Goal: Obtain resource: Obtain resource

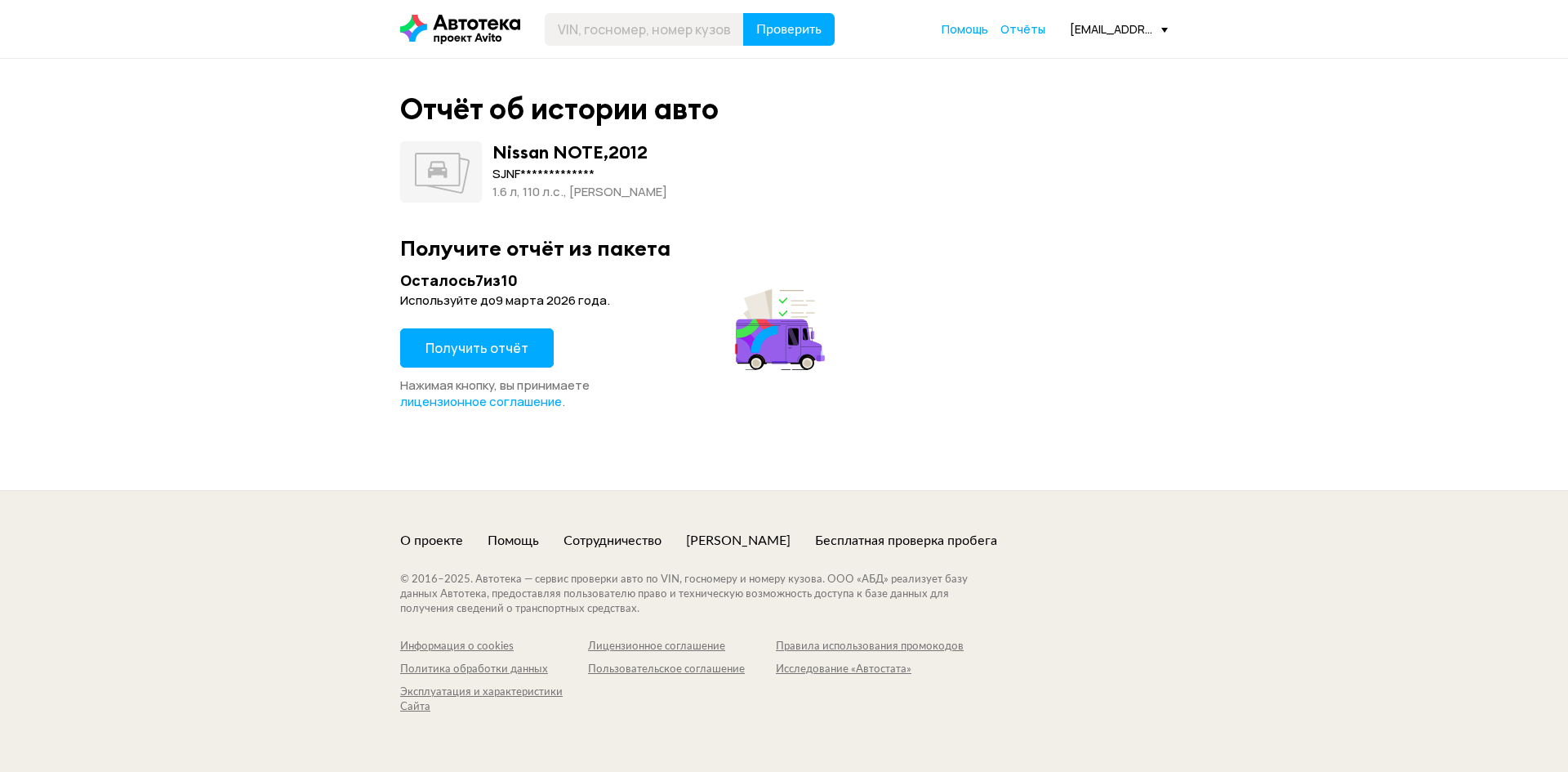
click at [511, 349] on span "Получить отчёт" at bounding box center [477, 348] width 103 height 18
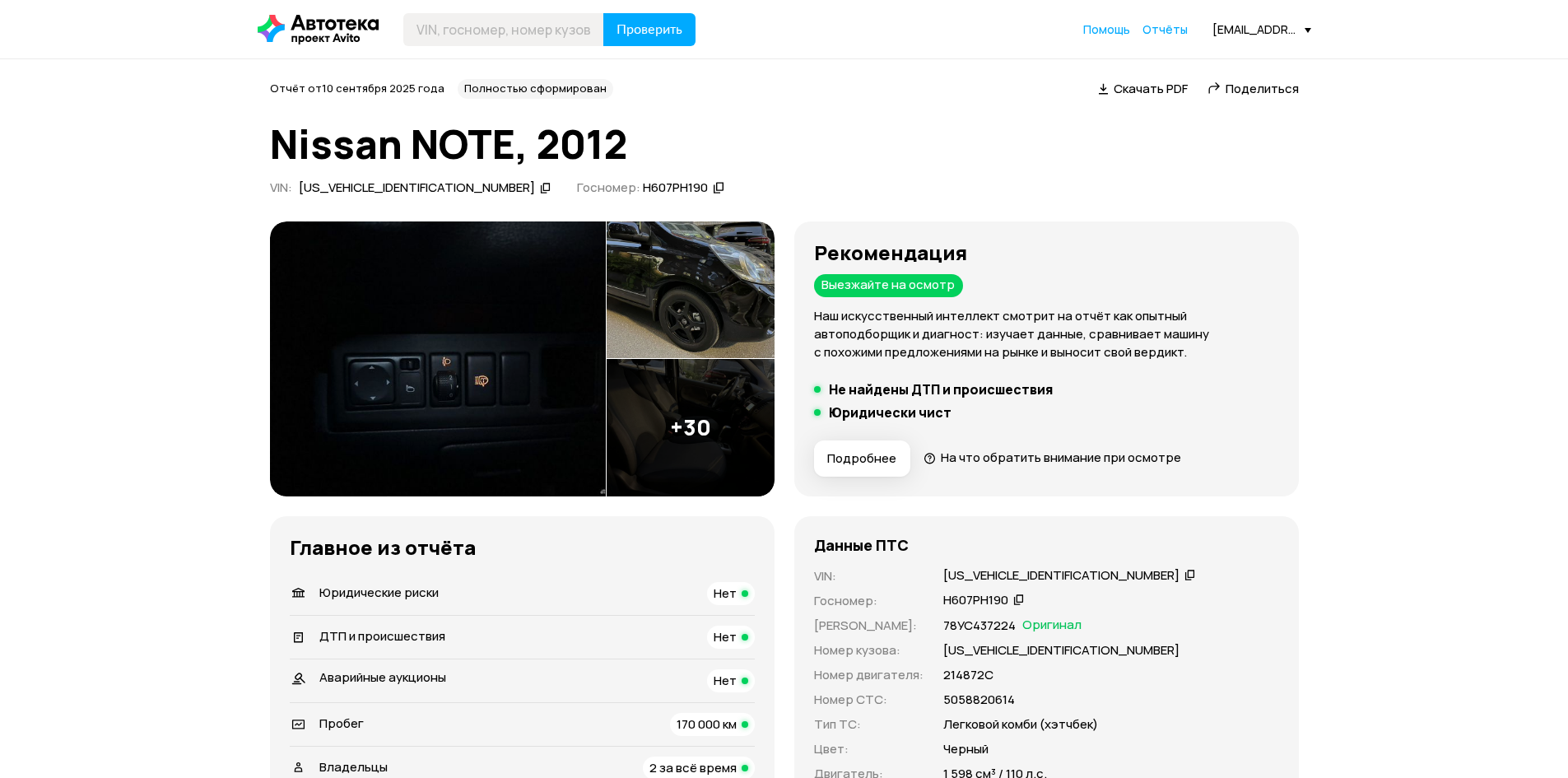
drag, startPoint x: 443, startPoint y: 258, endPoint x: 893, endPoint y: 127, distance: 468.7
click at [893, 127] on h1 "Nissan NOTE, 2012" at bounding box center [784, 143] width 1029 height 44
click at [688, 317] on img at bounding box center [690, 290] width 168 height 138
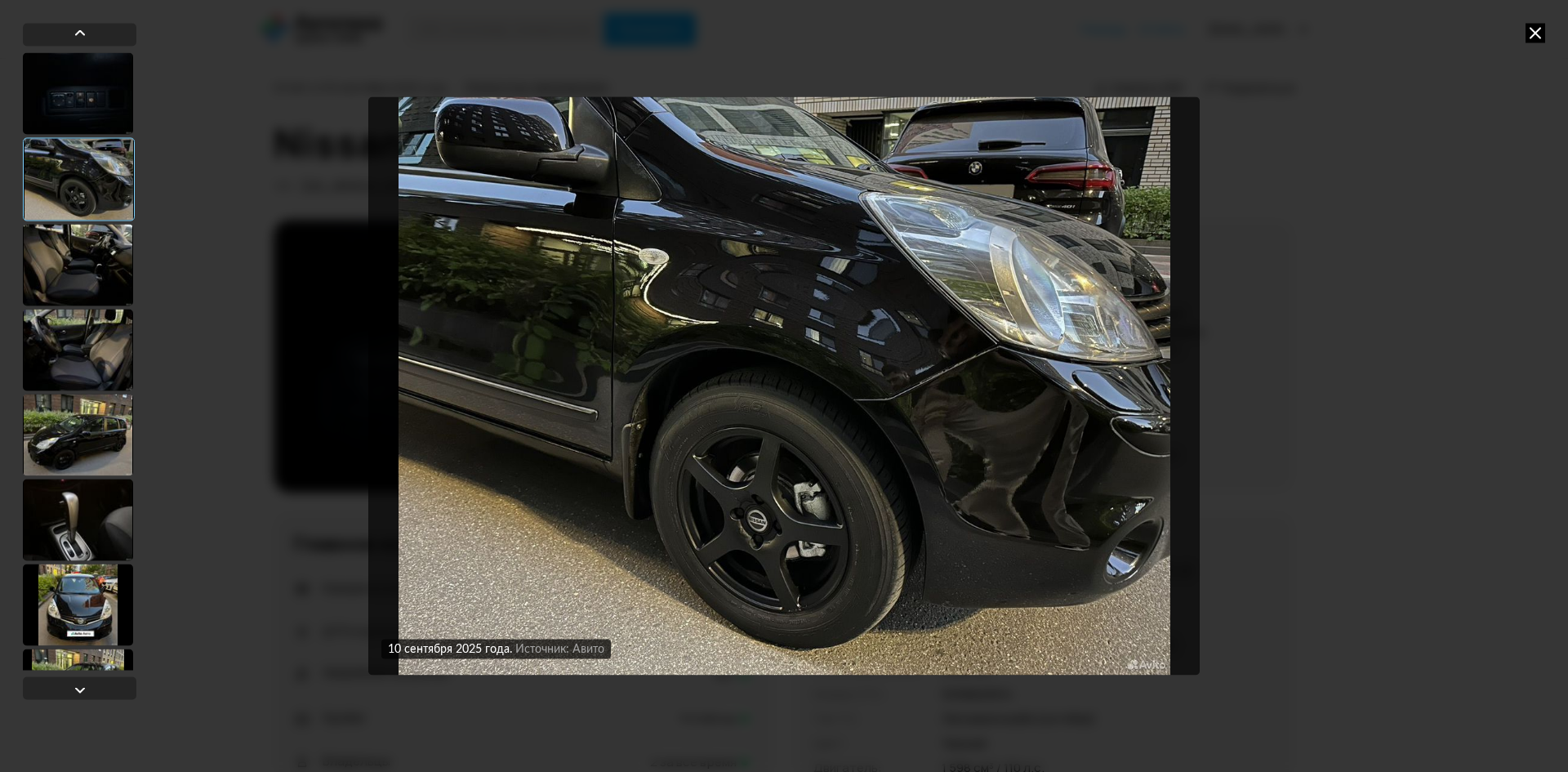
click at [101, 286] on div at bounding box center [77, 265] width 111 height 82
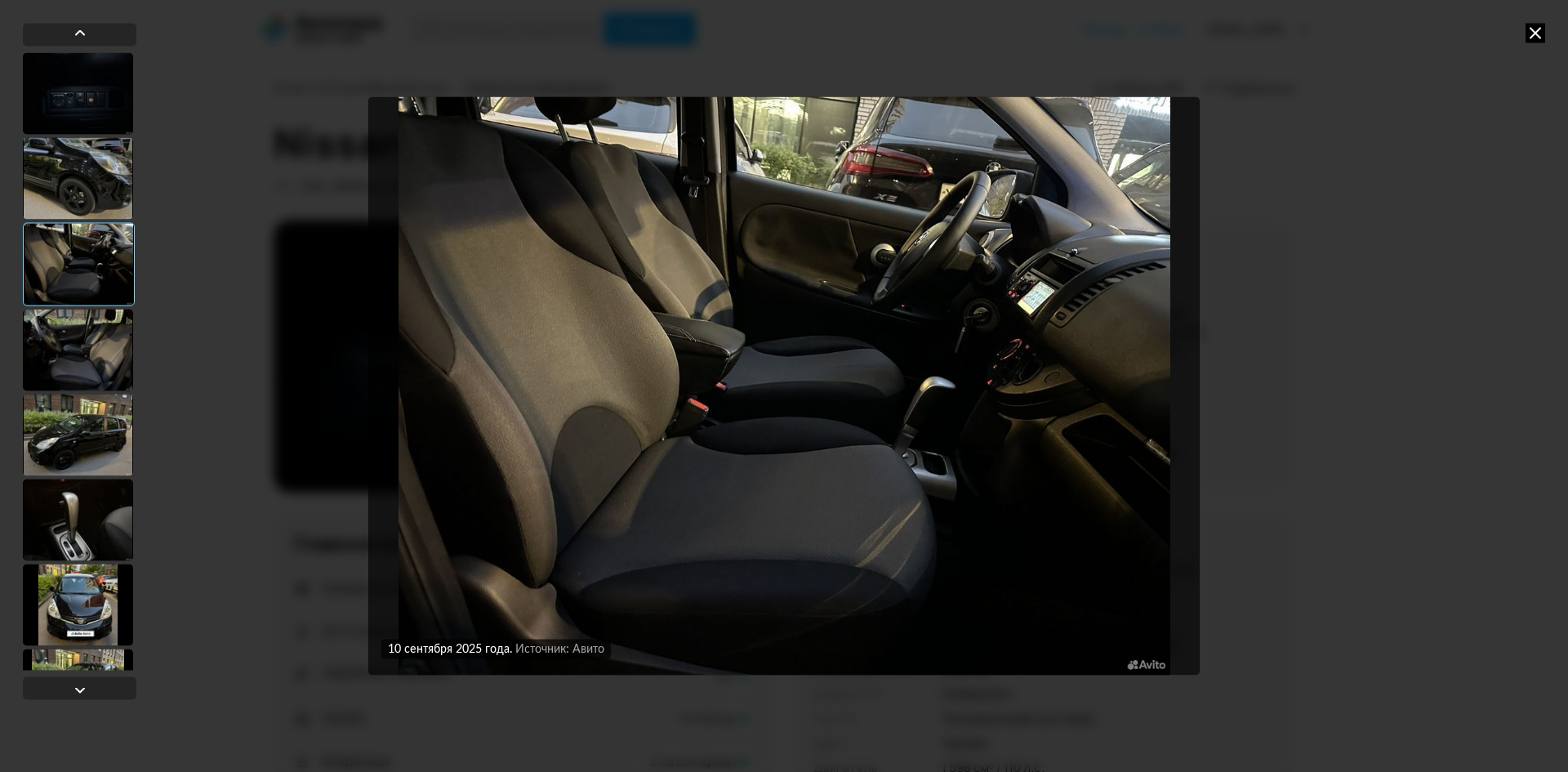
click at [100, 349] on div at bounding box center [77, 349] width 111 height 82
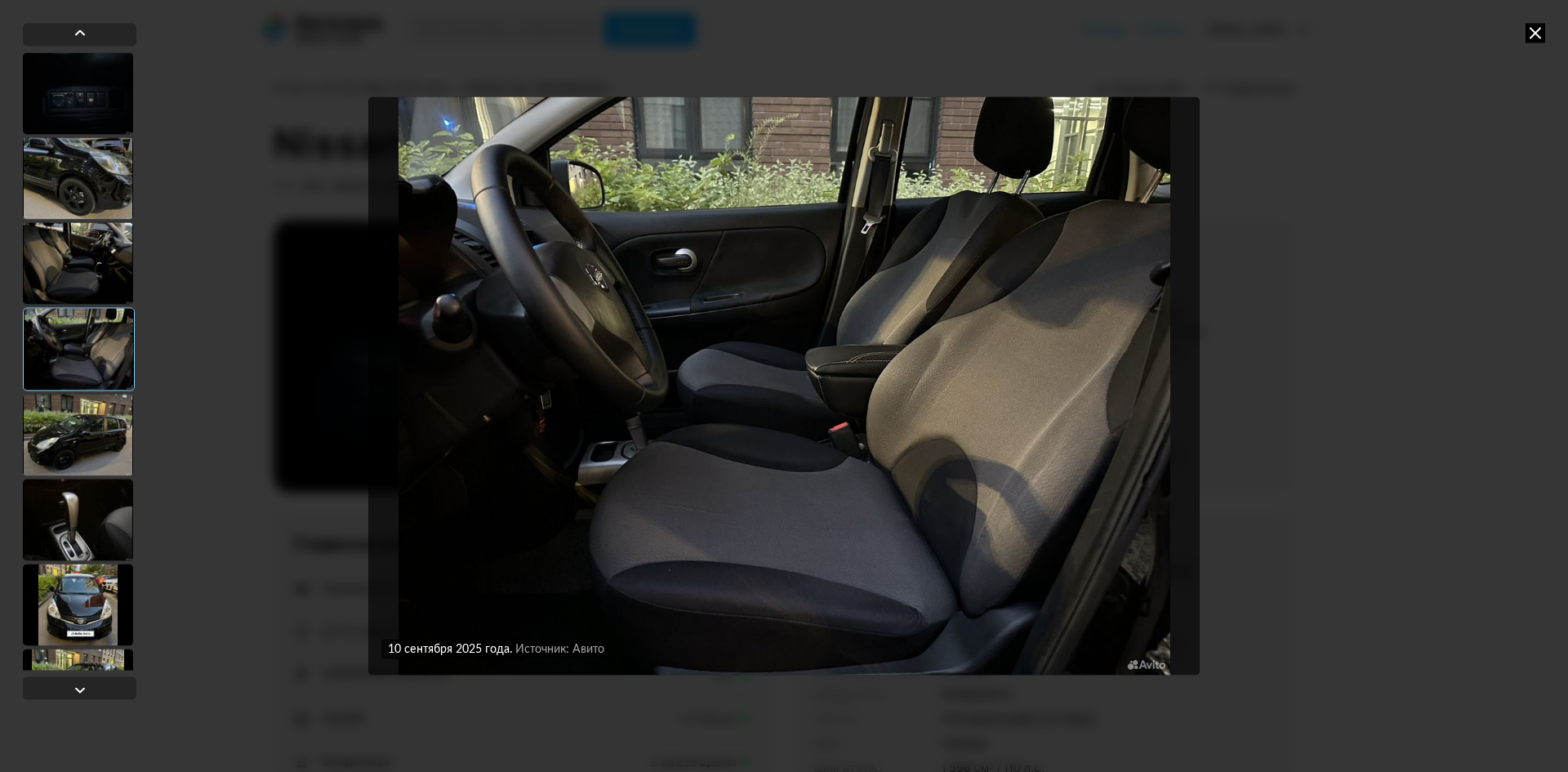
click at [88, 424] on div at bounding box center [77, 435] width 111 height 82
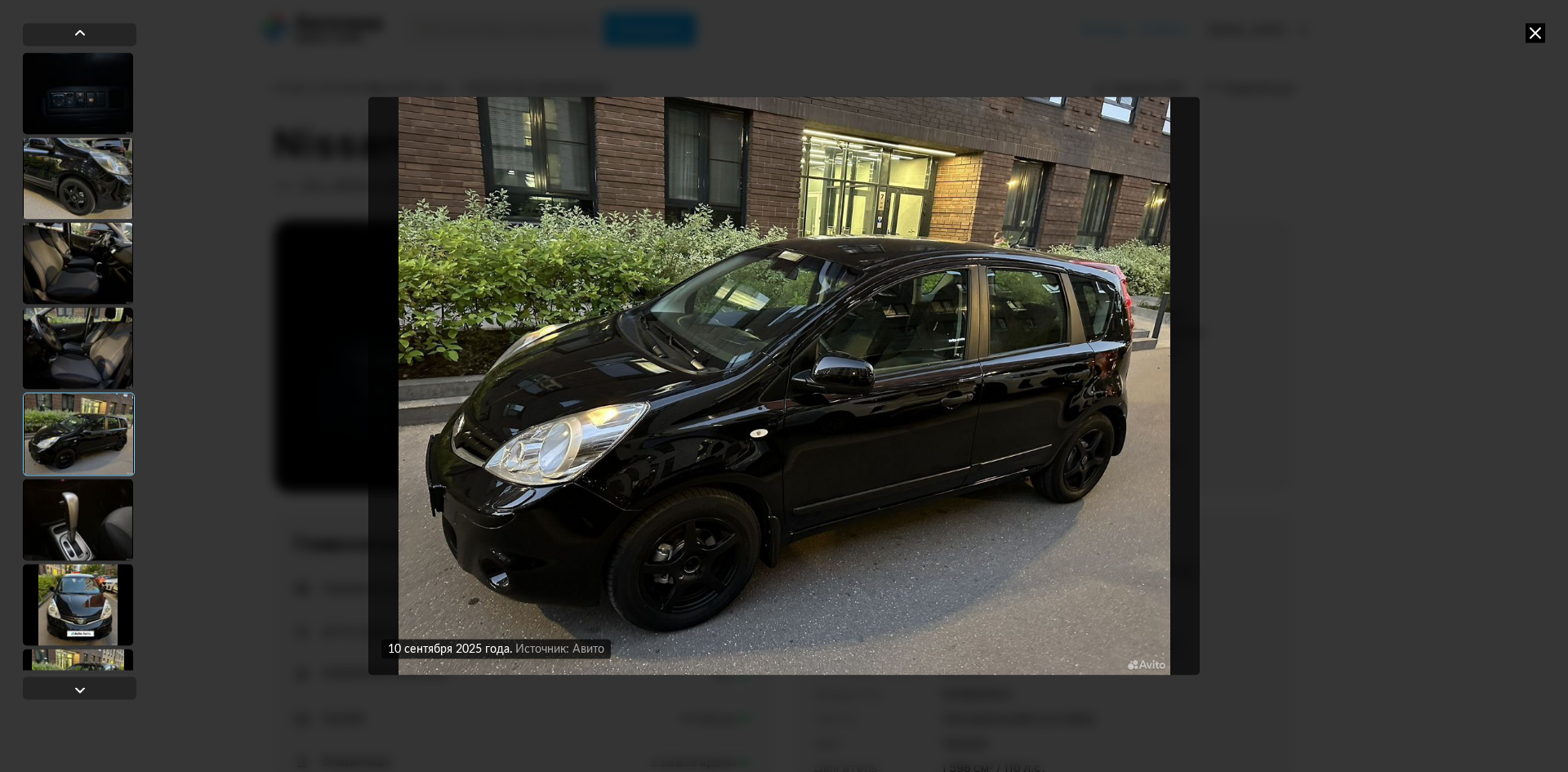
click at [88, 511] on div at bounding box center [77, 519] width 111 height 82
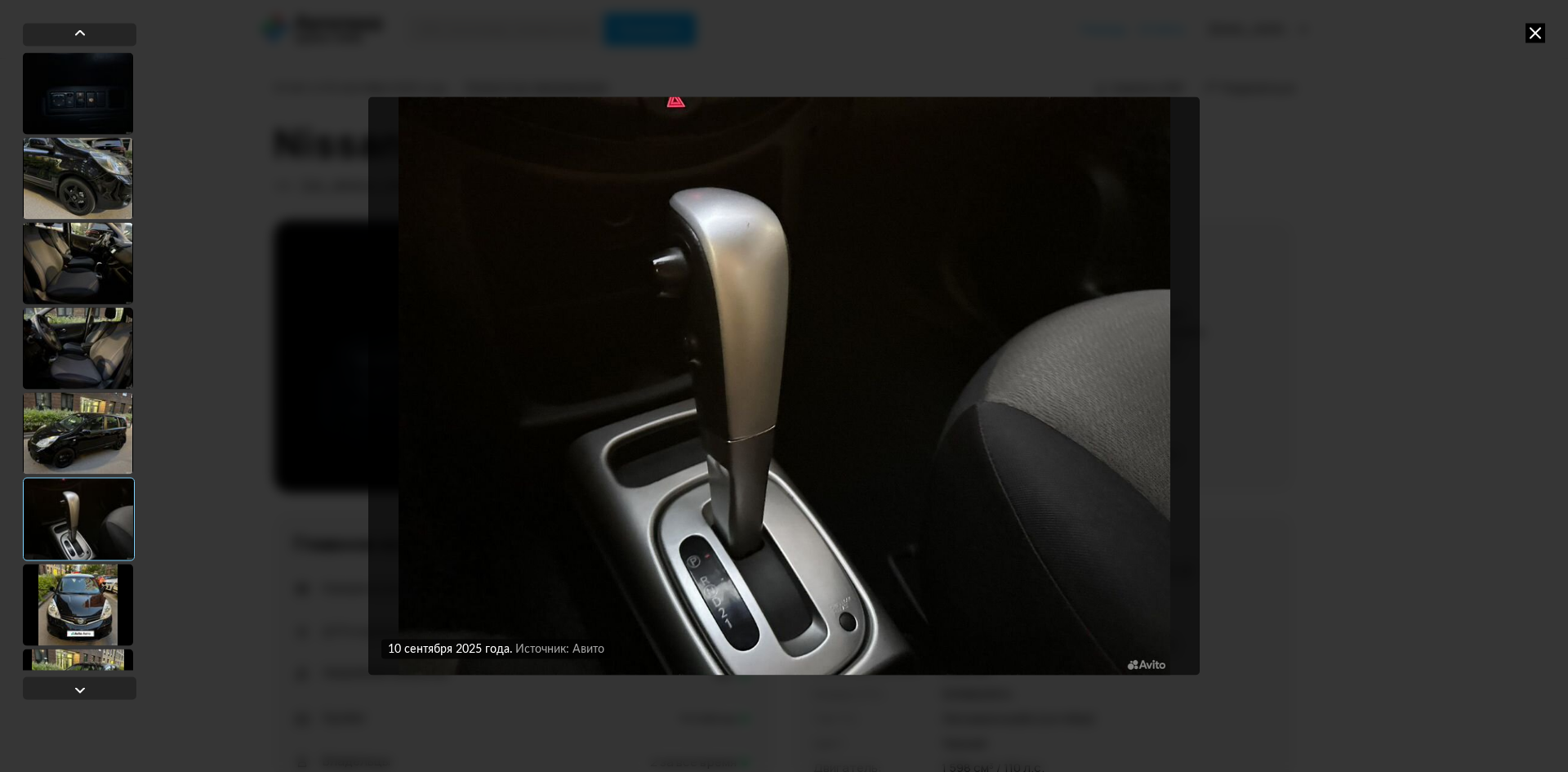
click at [94, 621] on div at bounding box center [77, 605] width 111 height 82
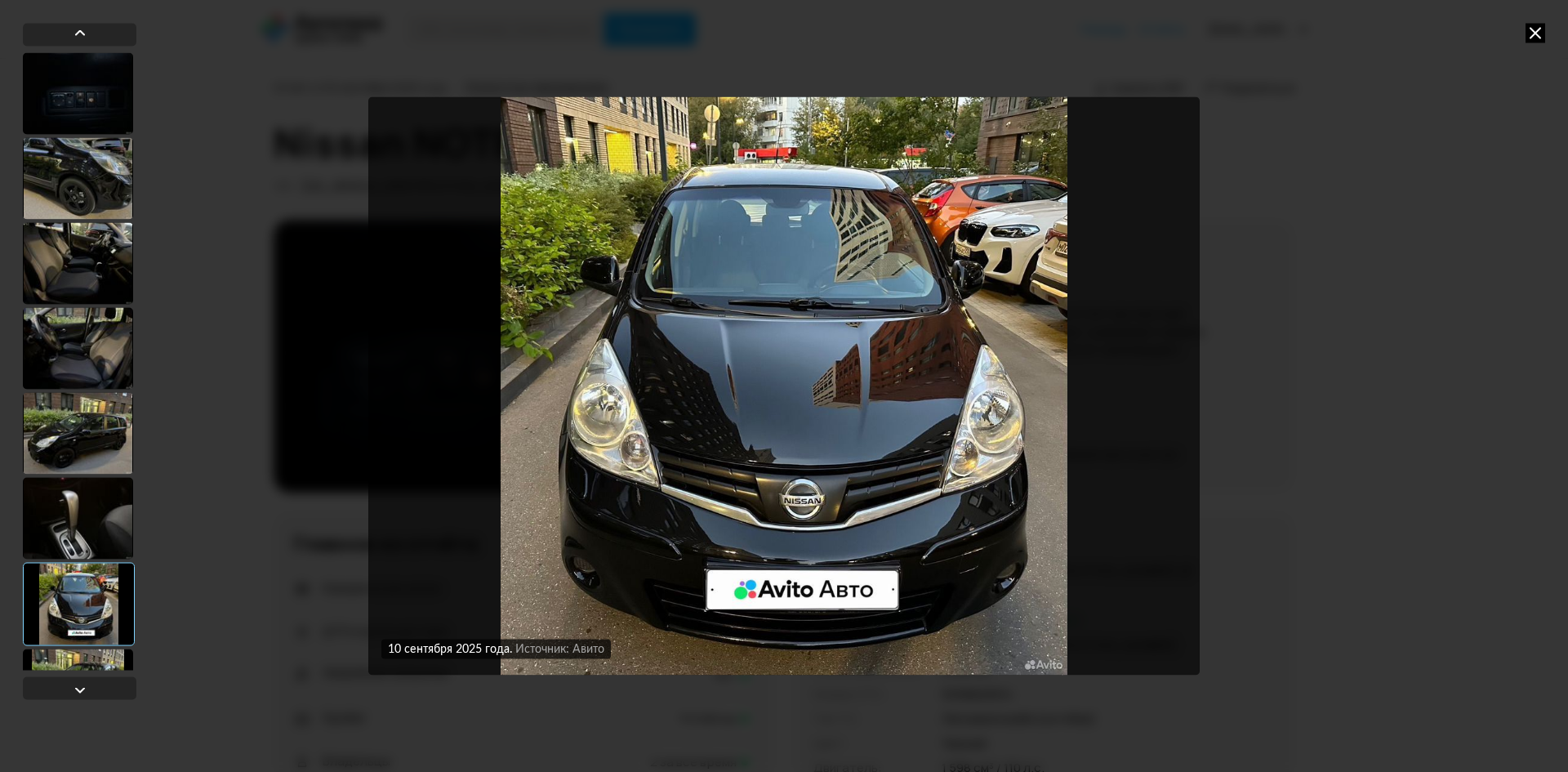
scroll to position [408, 0]
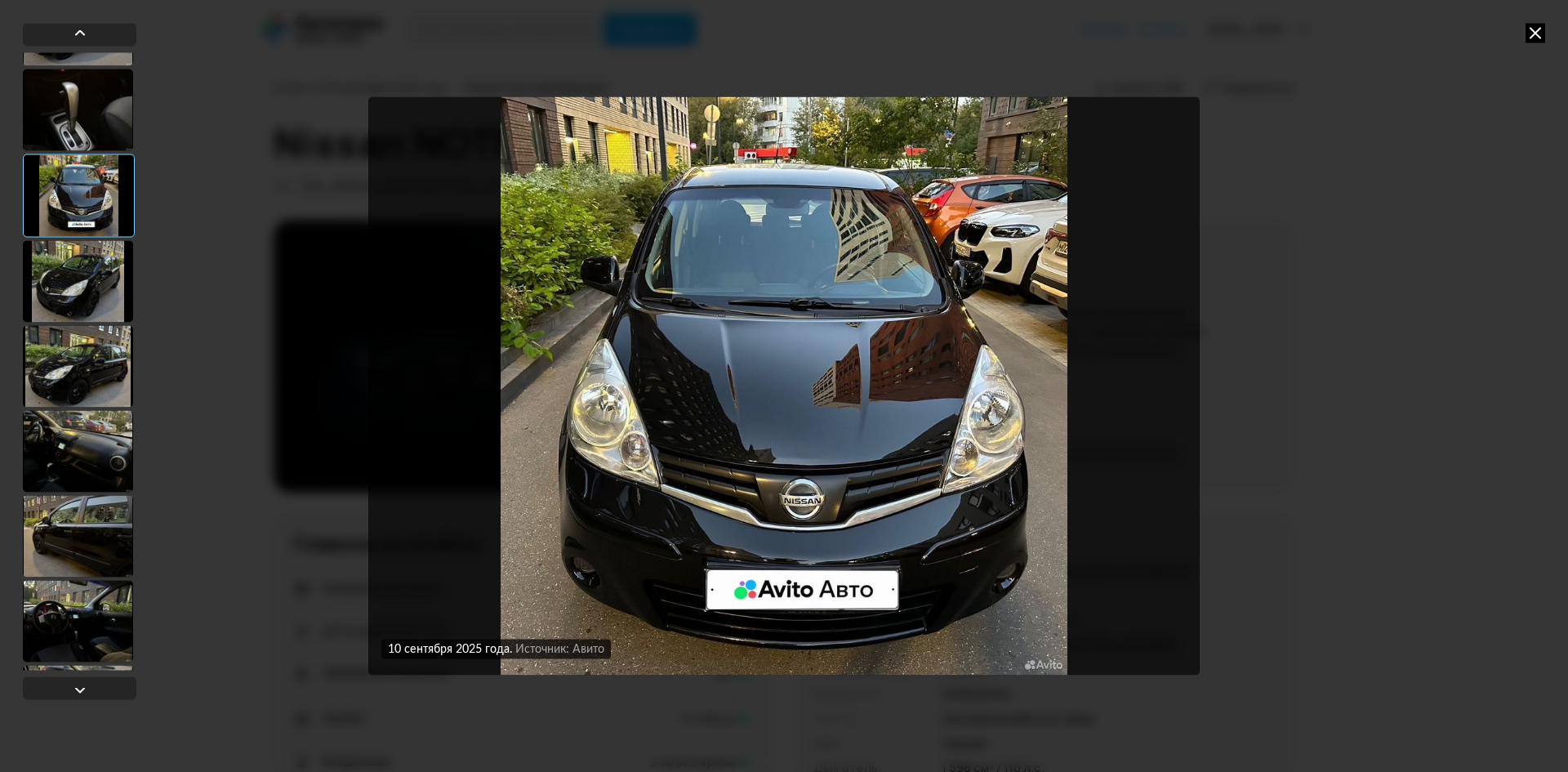
click at [88, 368] on div at bounding box center [77, 365] width 111 height 82
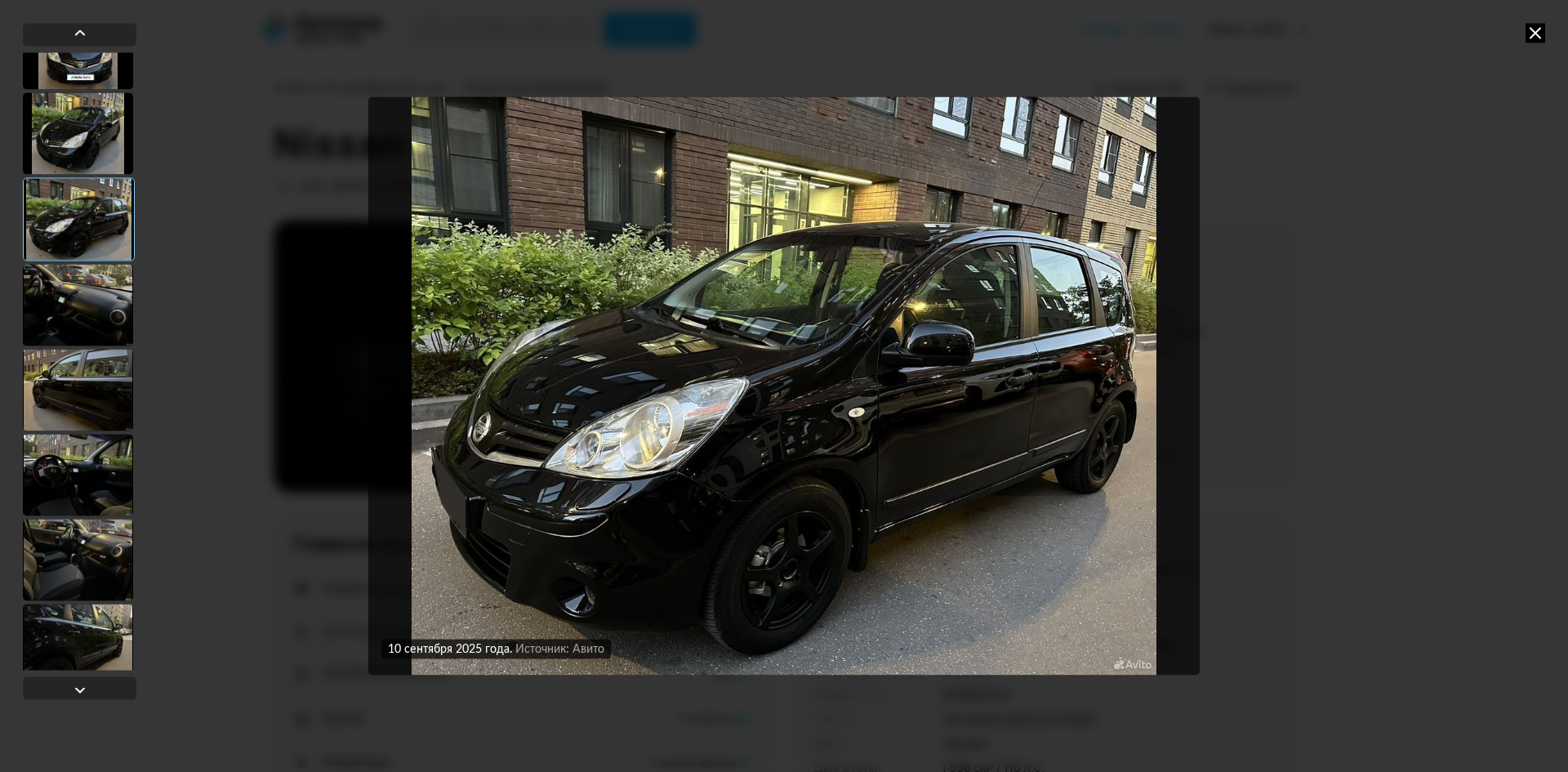
scroll to position [572, 0]
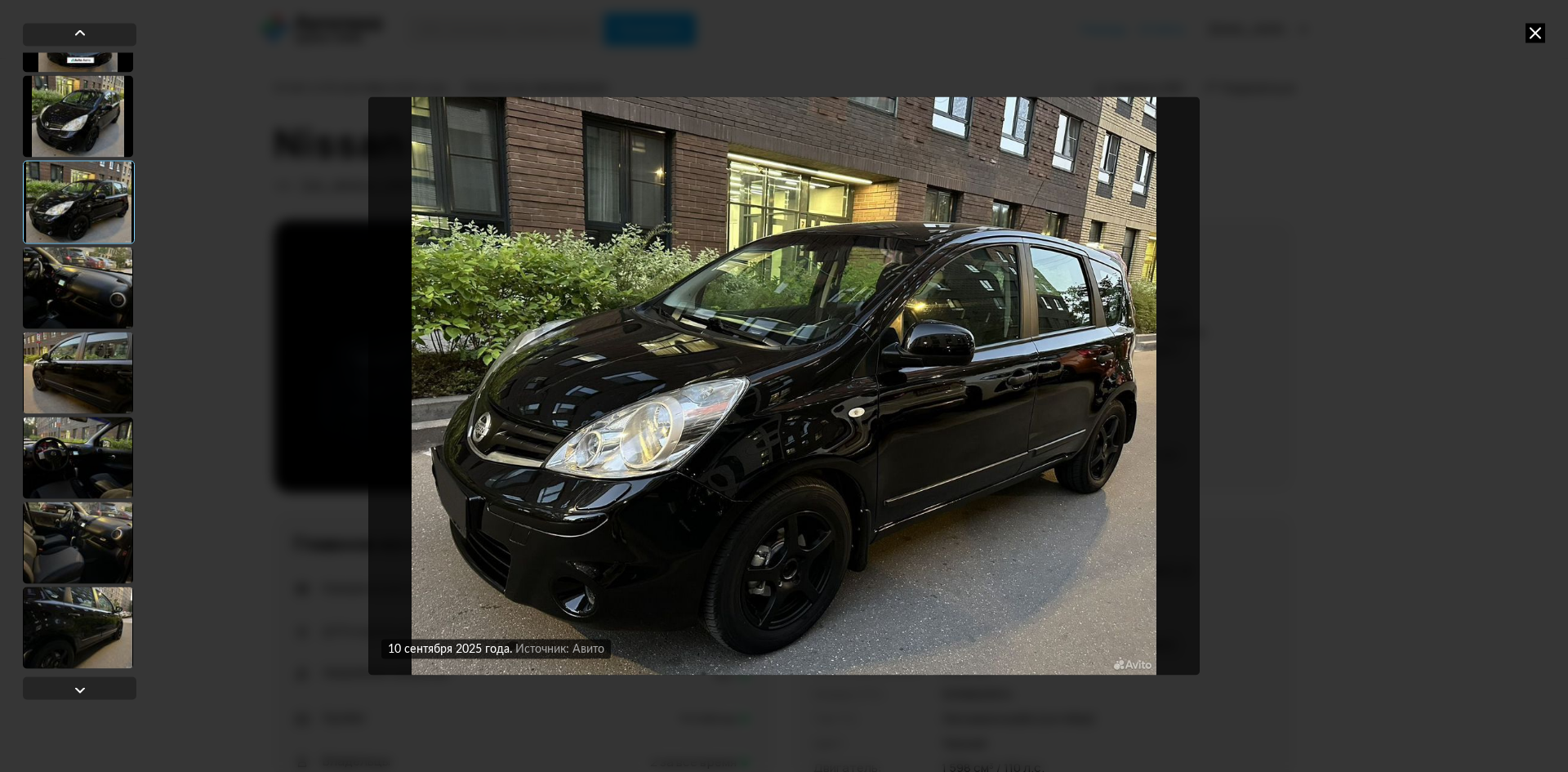
click at [88, 372] on div at bounding box center [77, 373] width 111 height 82
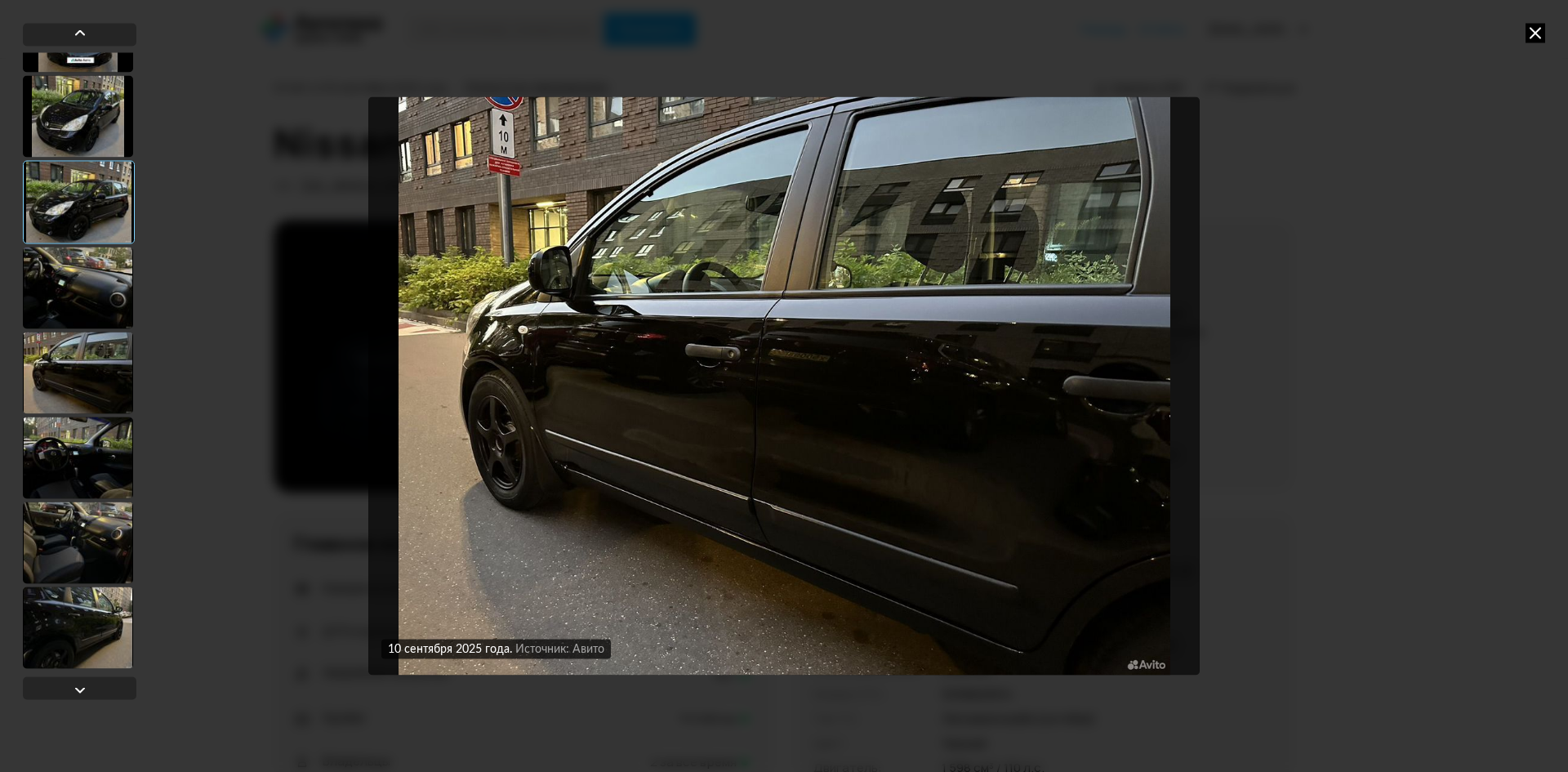
click at [83, 457] on div at bounding box center [77, 457] width 111 height 82
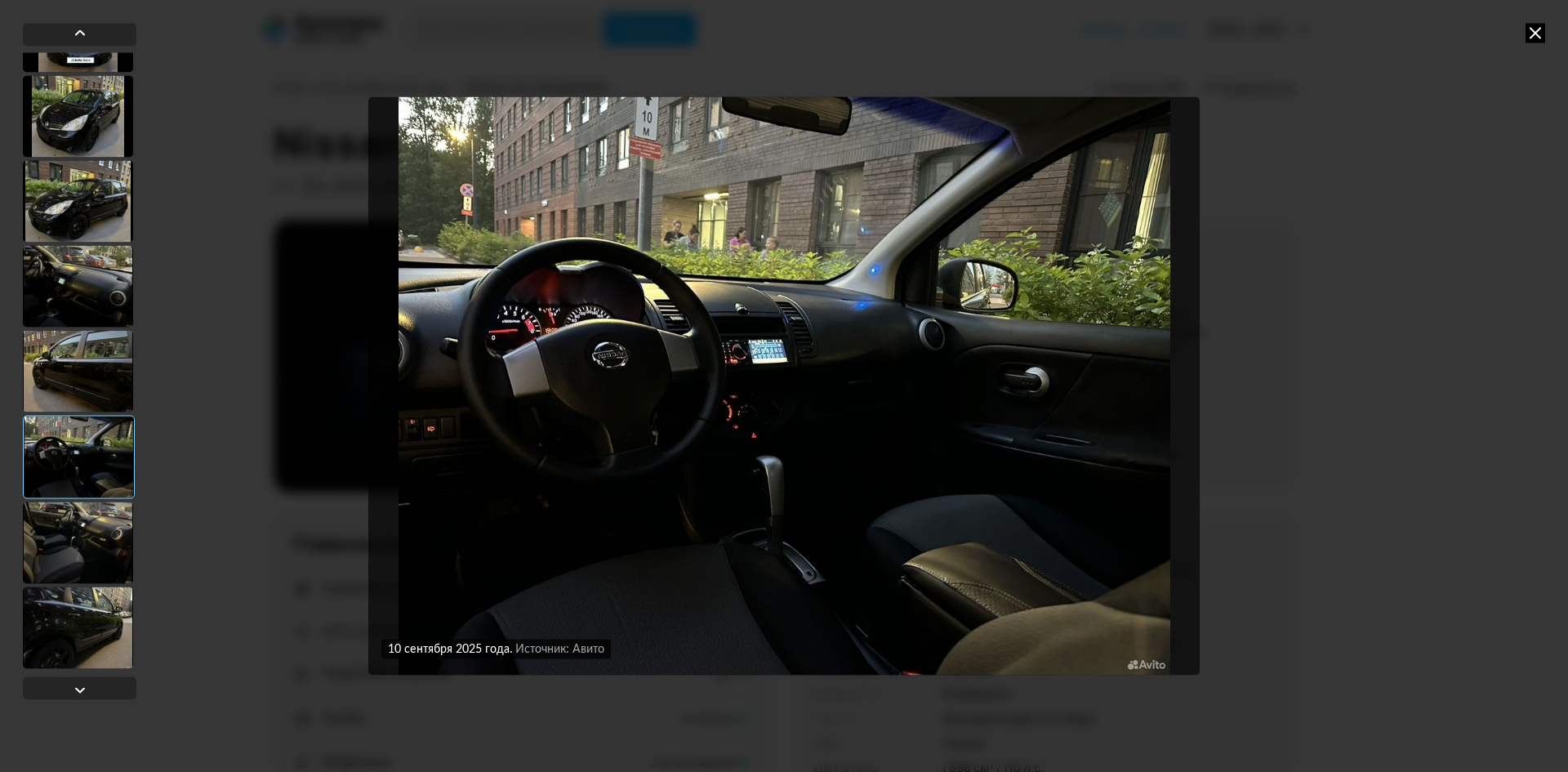
scroll to position [1144, 0]
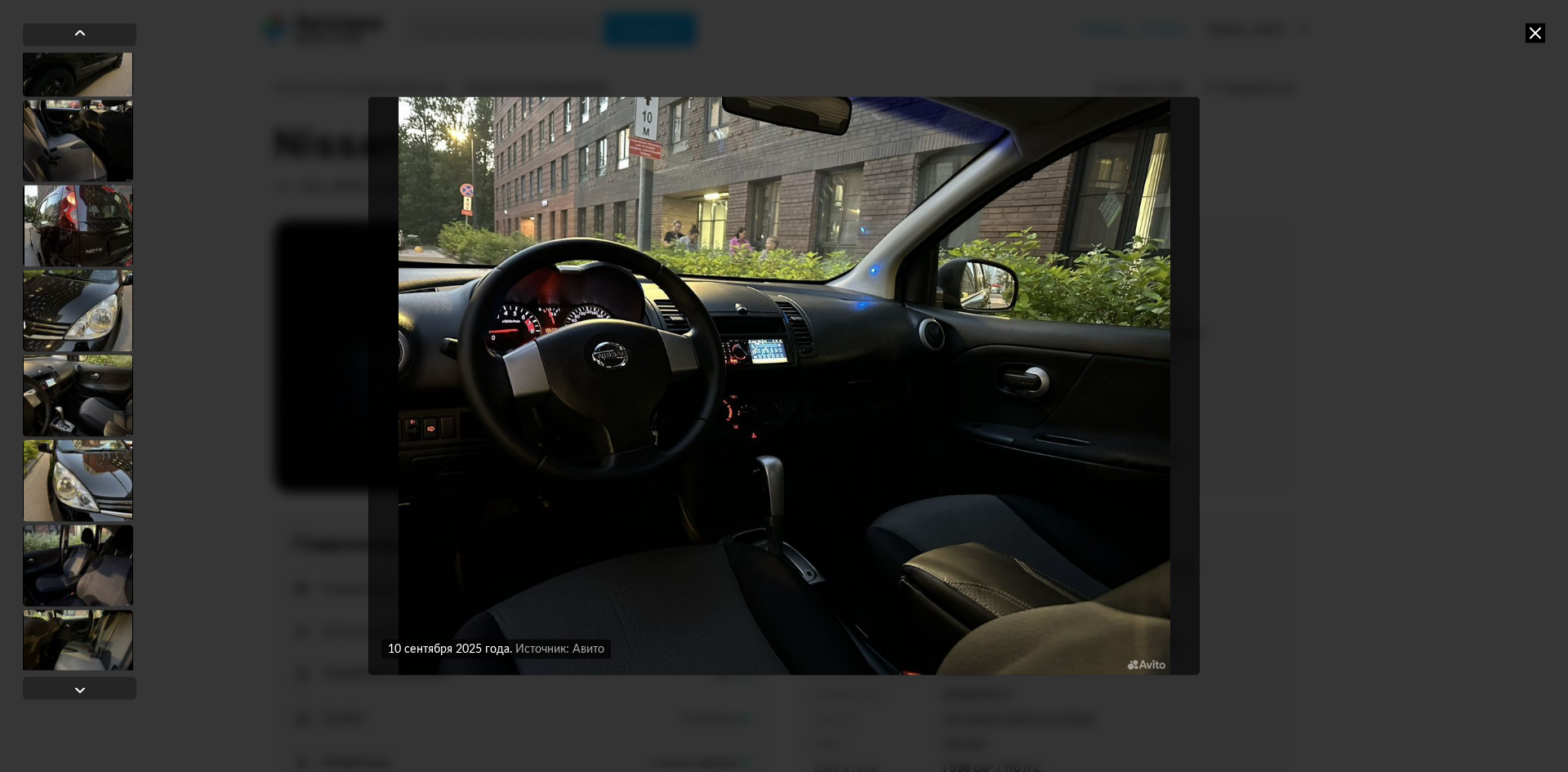
click at [64, 337] on div at bounding box center [77, 310] width 111 height 82
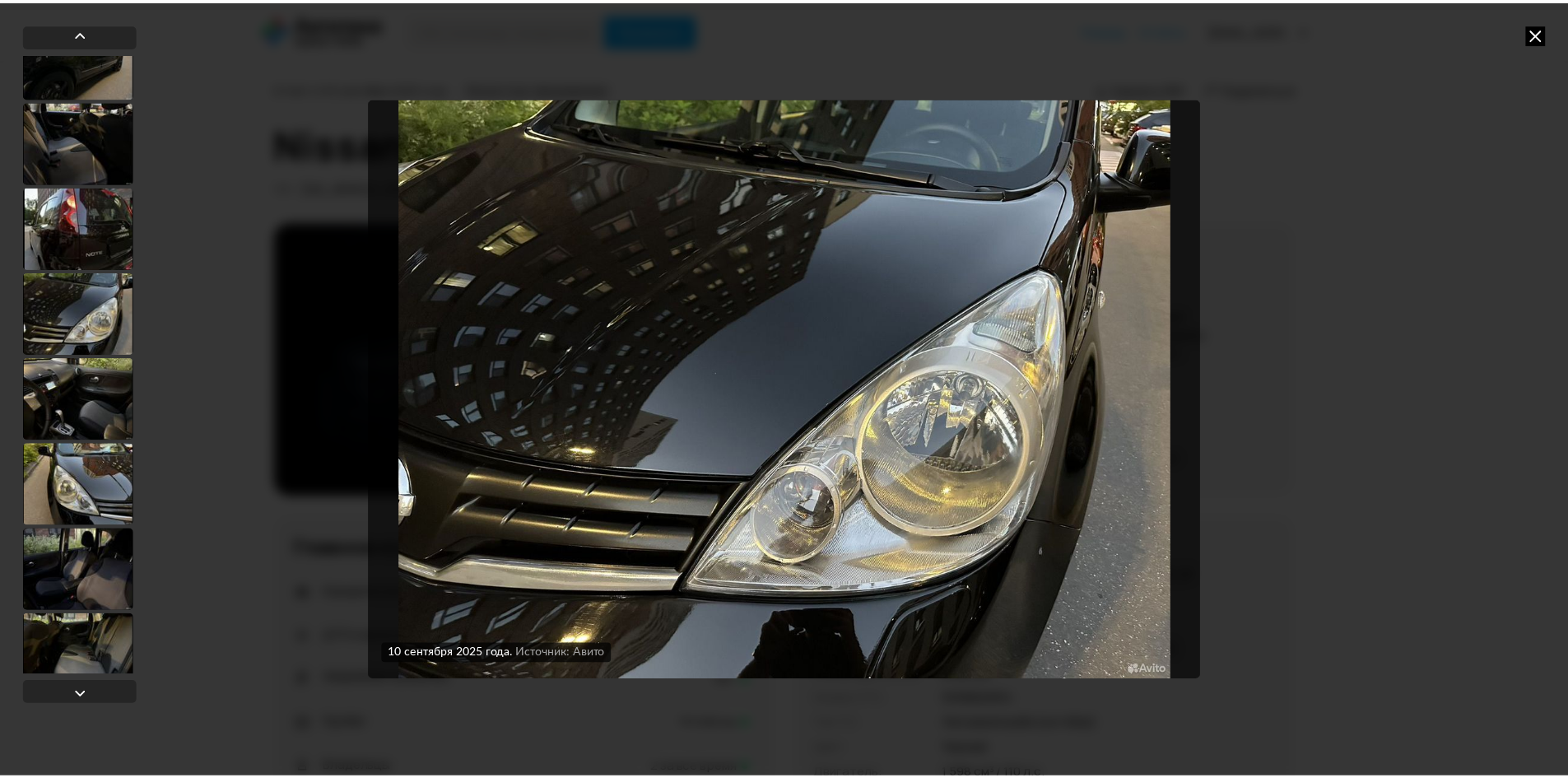
scroll to position [1151, 0]
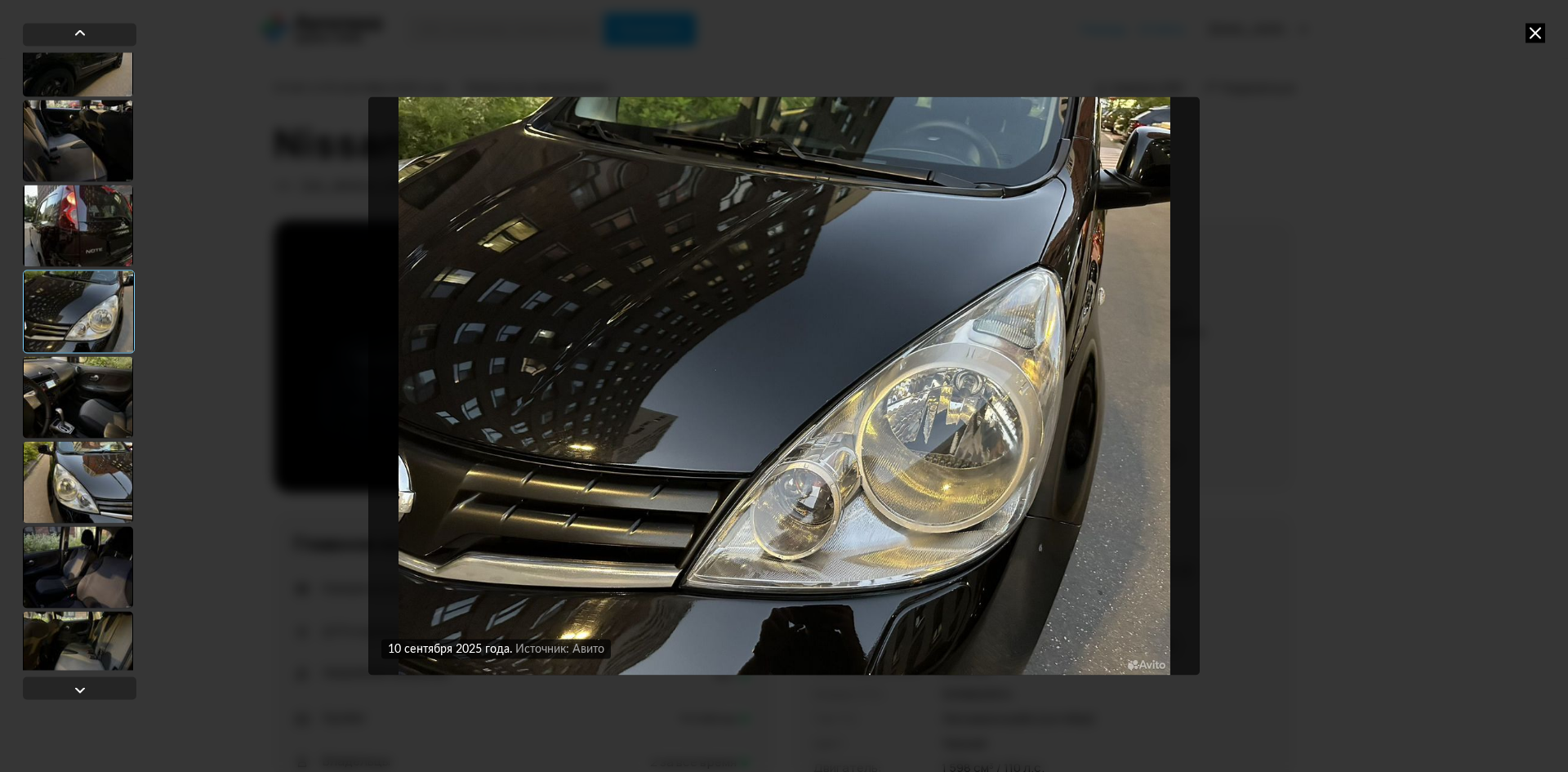
click at [90, 400] on div at bounding box center [77, 397] width 111 height 82
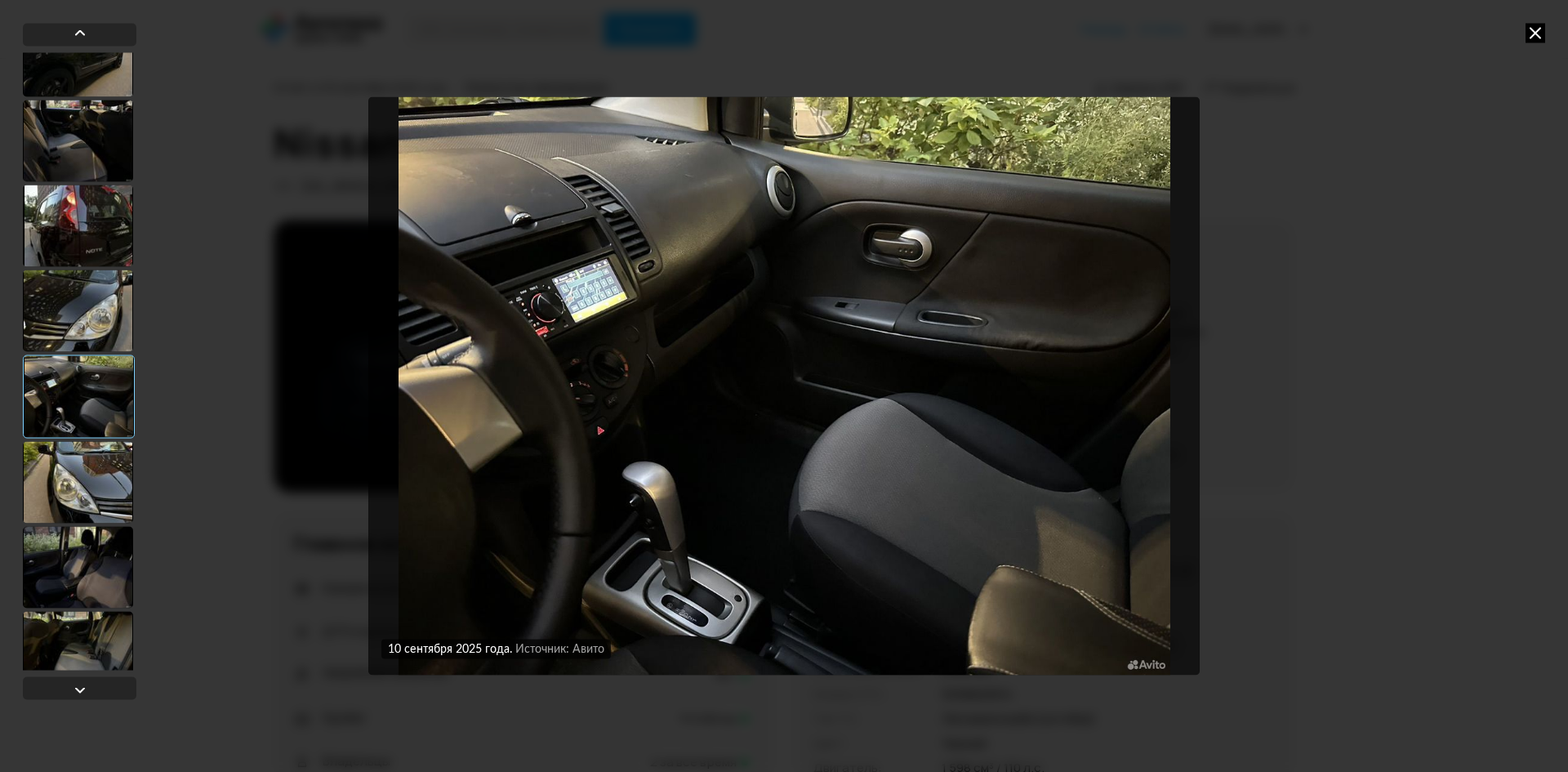
click at [82, 482] on div at bounding box center [77, 481] width 111 height 82
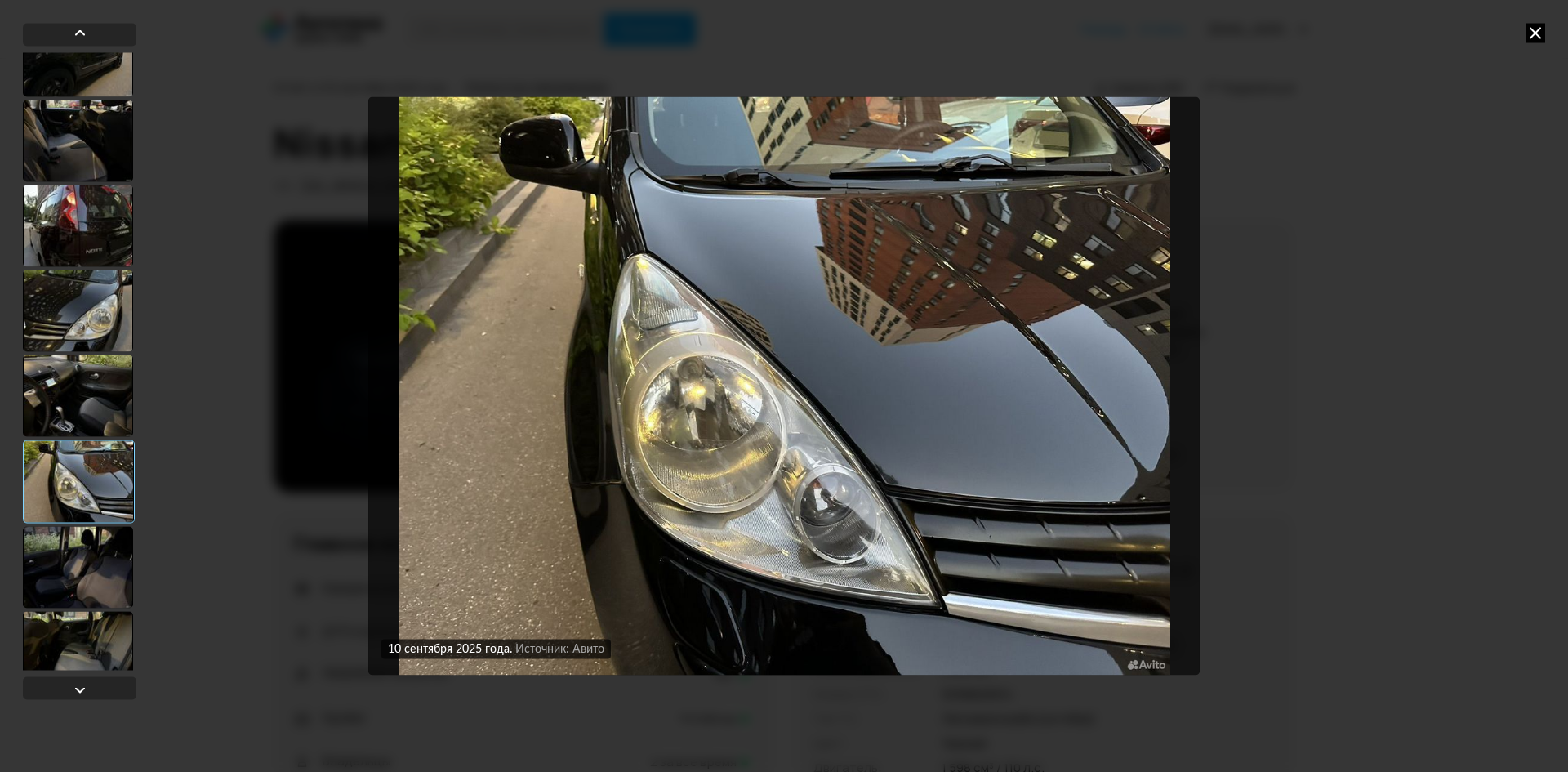
click at [1530, 30] on icon at bounding box center [1536, 32] width 20 height 20
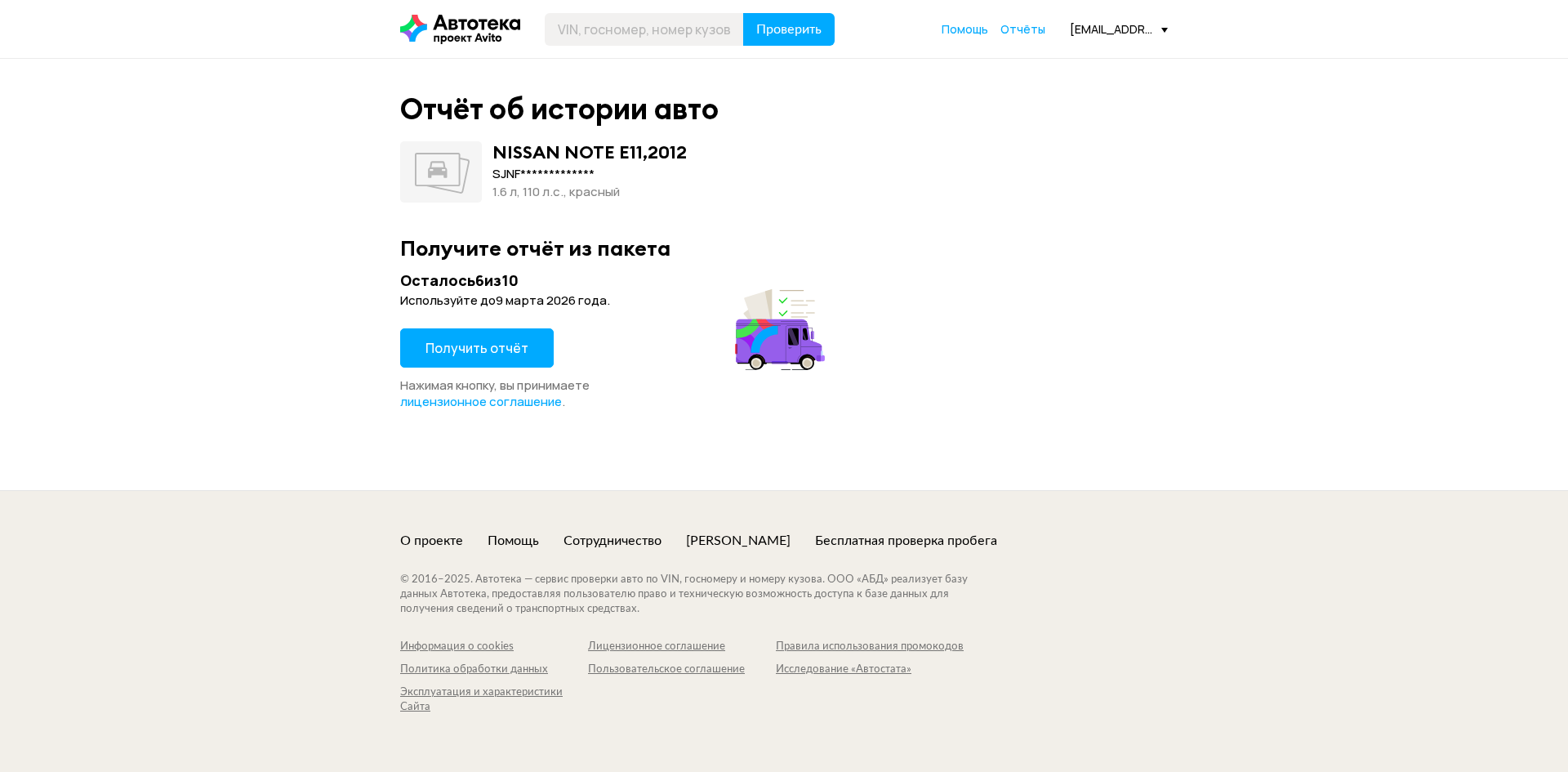
click at [466, 346] on span "Получить отчёт" at bounding box center [477, 348] width 103 height 18
